Goal: Navigation & Orientation: Find specific page/section

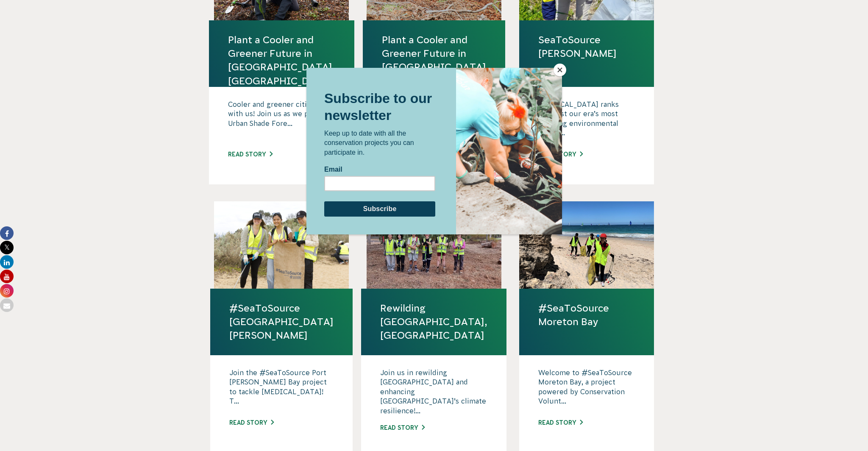
scroll to position [347, 0]
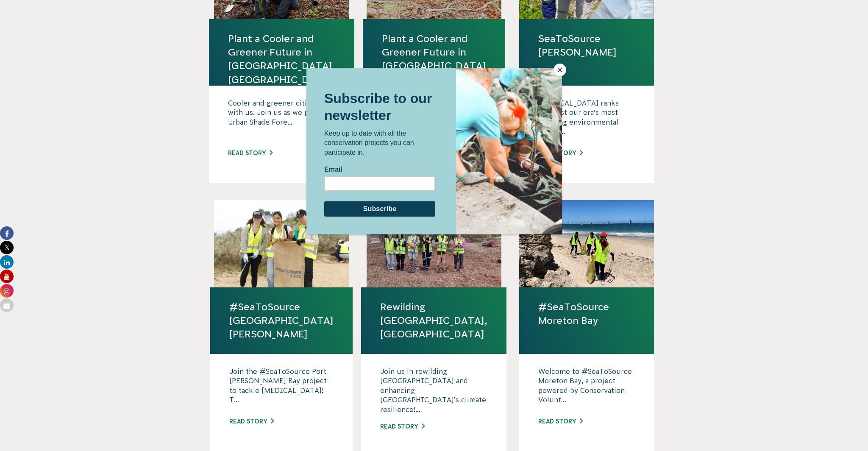
click at [561, 72] on button "Close" at bounding box center [559, 70] width 13 height 13
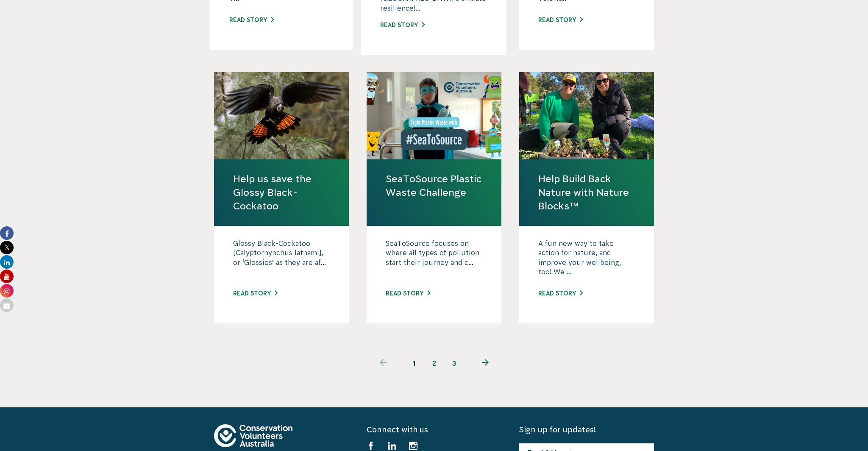
scroll to position [764, 0]
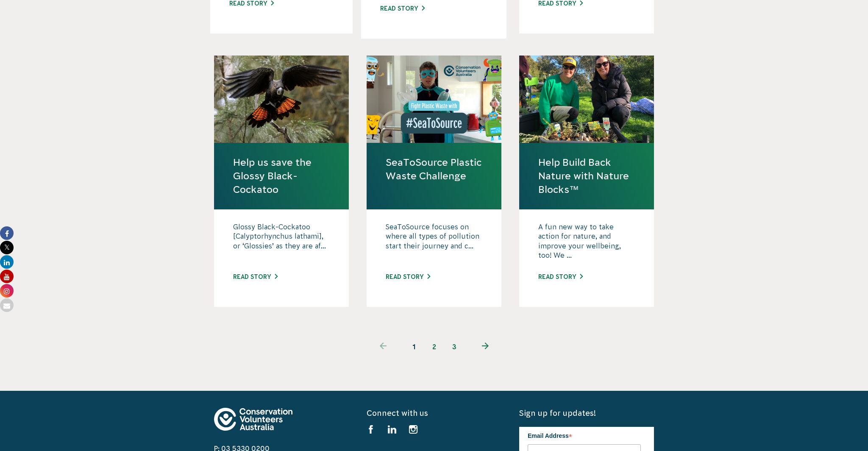
click at [434, 336] on link "2" at bounding box center [434, 346] width 20 height 20
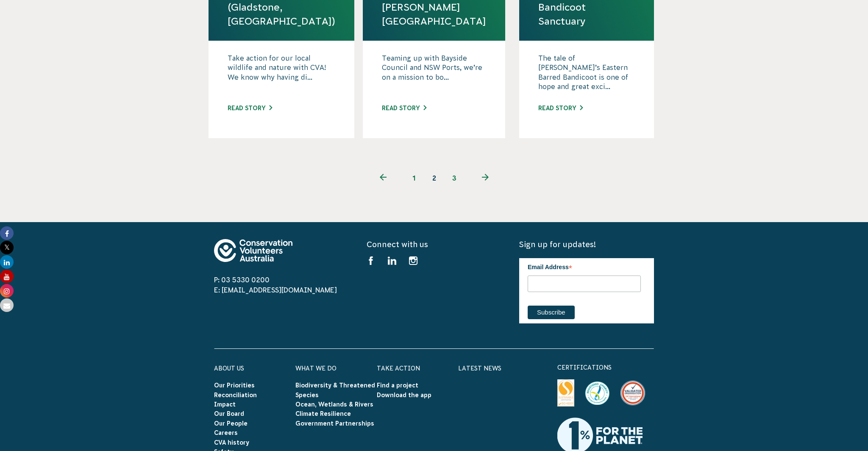
scroll to position [969, 0]
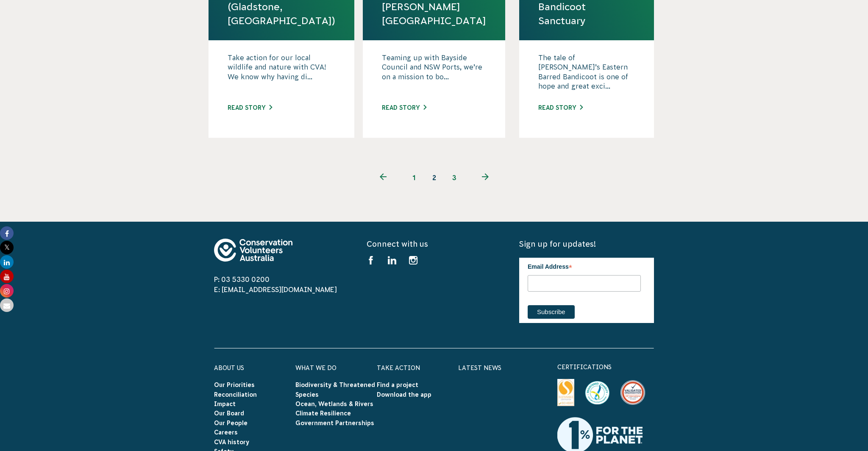
click at [453, 167] on link "3" at bounding box center [454, 177] width 20 height 20
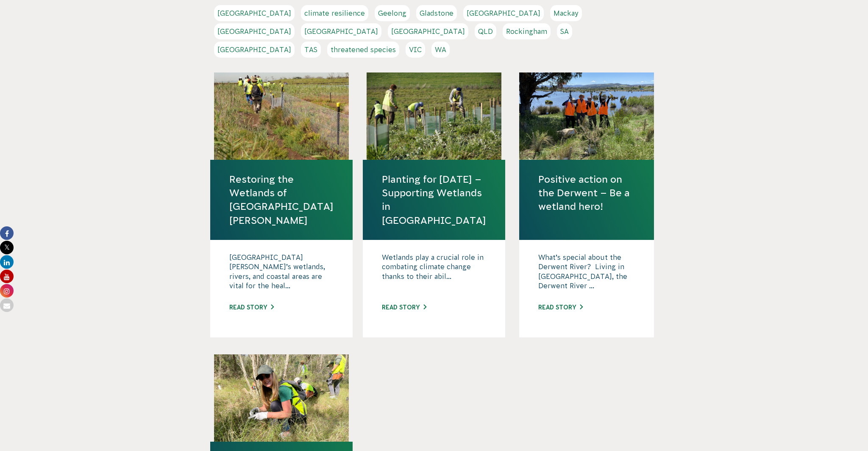
scroll to position [175, 0]
